Goal: Task Accomplishment & Management: Use online tool/utility

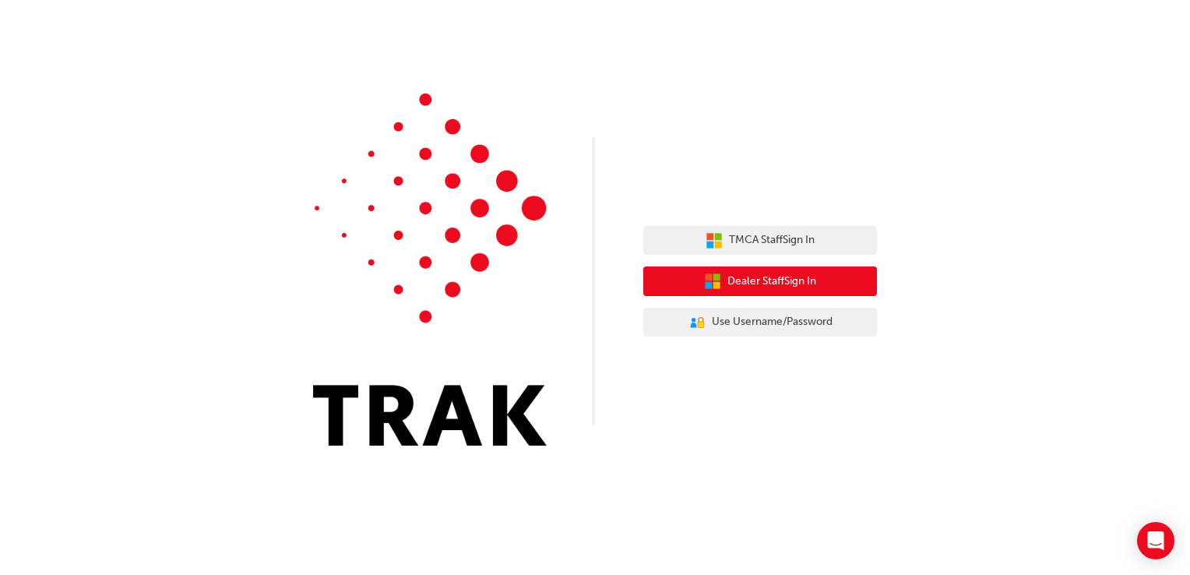
click at [811, 287] on span "Dealer Staff Sign In" at bounding box center [771, 282] width 89 height 18
click at [816, 282] on span "Dealer Staff Sign In" at bounding box center [771, 282] width 89 height 18
